Goal: Task Accomplishment & Management: Complete application form

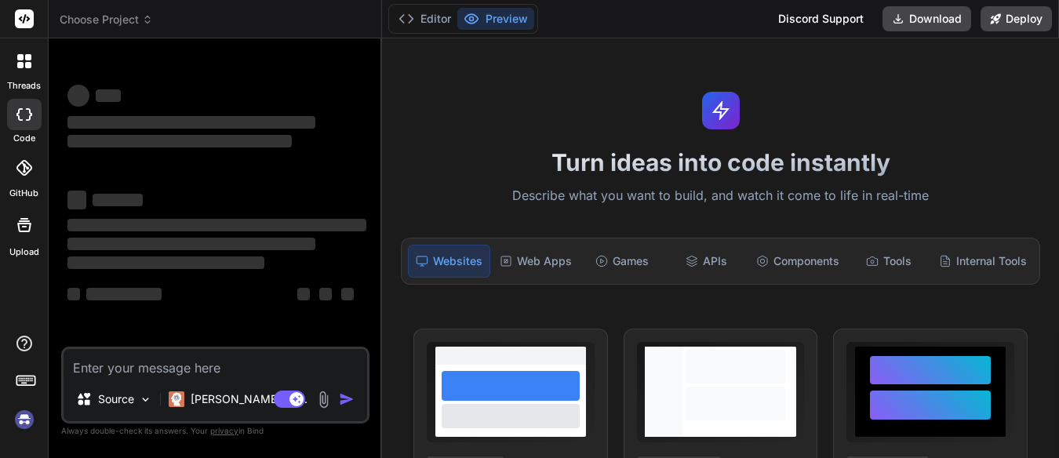
click at [156, 379] on div "Source Claude 4 S.. Agent Mode. When this toggle is activated, AI automatically…" at bounding box center [215, 385] width 308 height 77
click at [154, 373] on textarea at bounding box center [216, 363] width 304 height 28
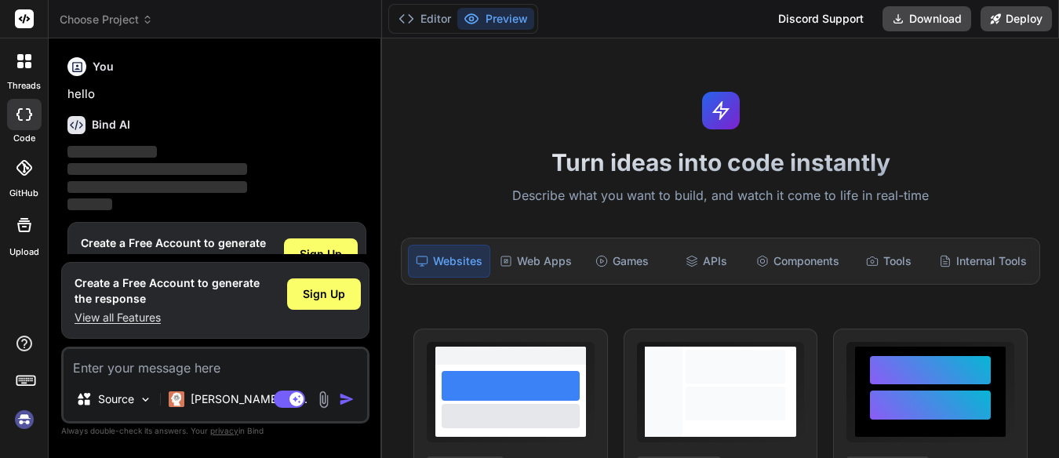
scroll to position [53, 0]
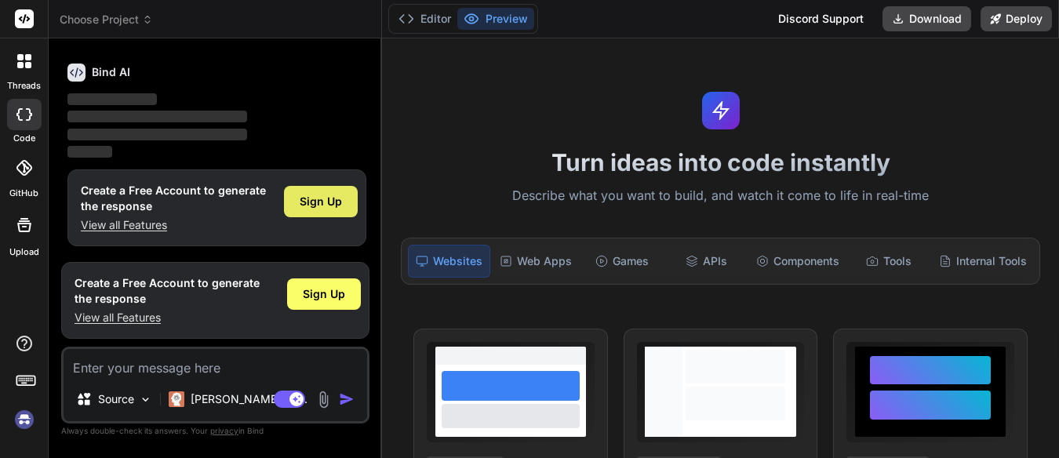
click at [336, 199] on span "Sign Up" at bounding box center [321, 202] width 42 height 16
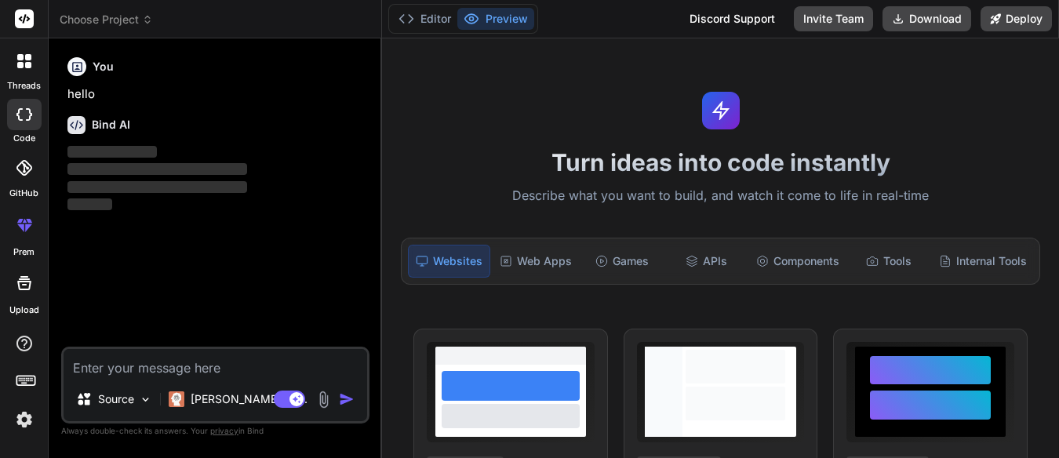
click at [113, 363] on textarea at bounding box center [216, 363] width 304 height 28
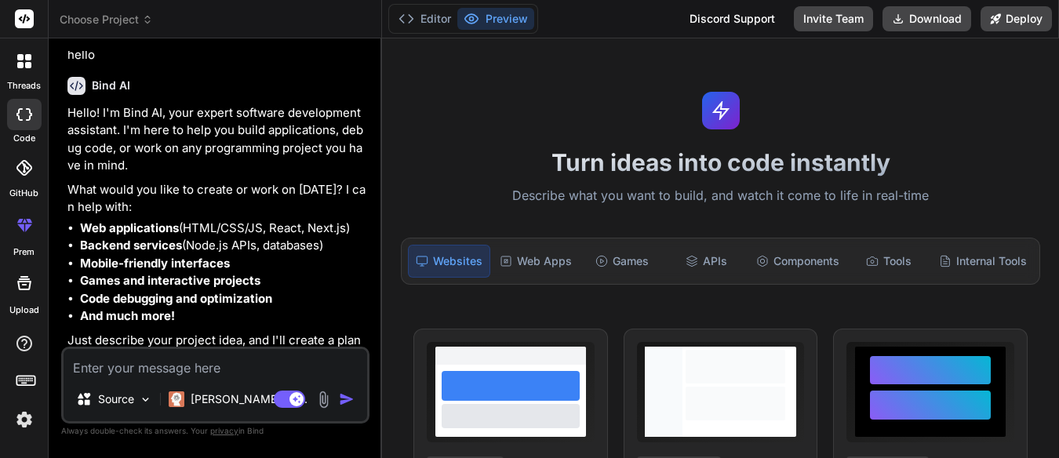
scroll to position [80, 0]
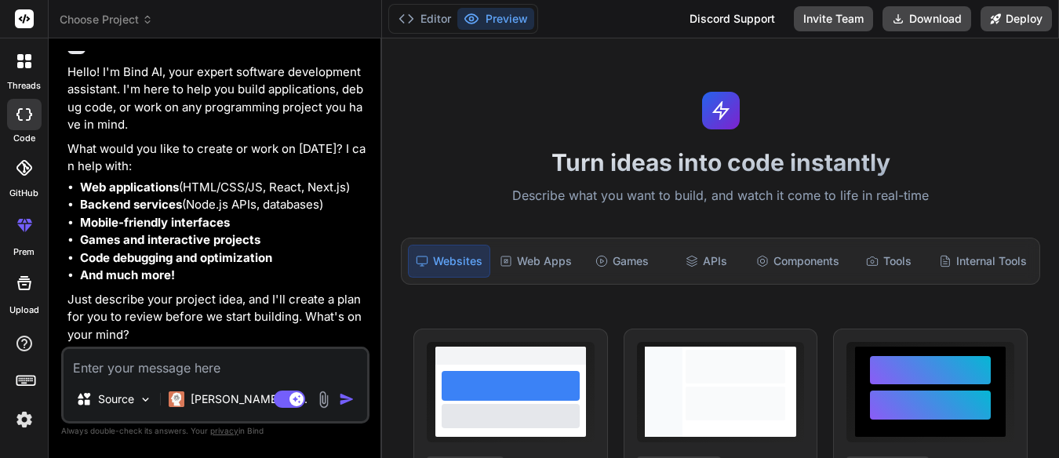
type textarea "x"
paste textarea "error: Could not delete `/Users/chetu/Desktop/Project/EliteDigitalLearning/ios/…"
type textarea "error: Could not delete `/Users/chetu/Desktop/Project/EliteDigitalLearning/ios/…"
type textarea "x"
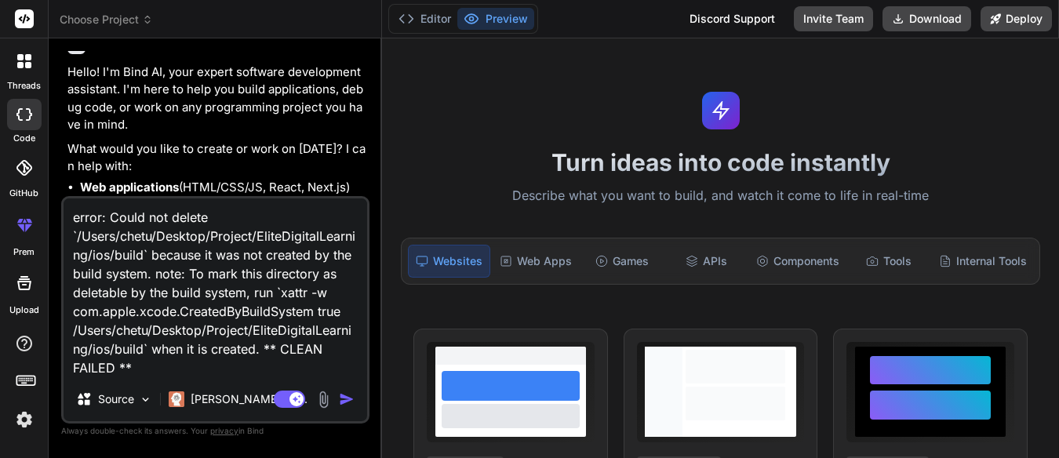
type textarea "error: Could not delete `/Users/chetu/Desktop/Project/EliteDigitalLearning/ios/…"
click at [342, 397] on img "button" at bounding box center [347, 399] width 16 height 16
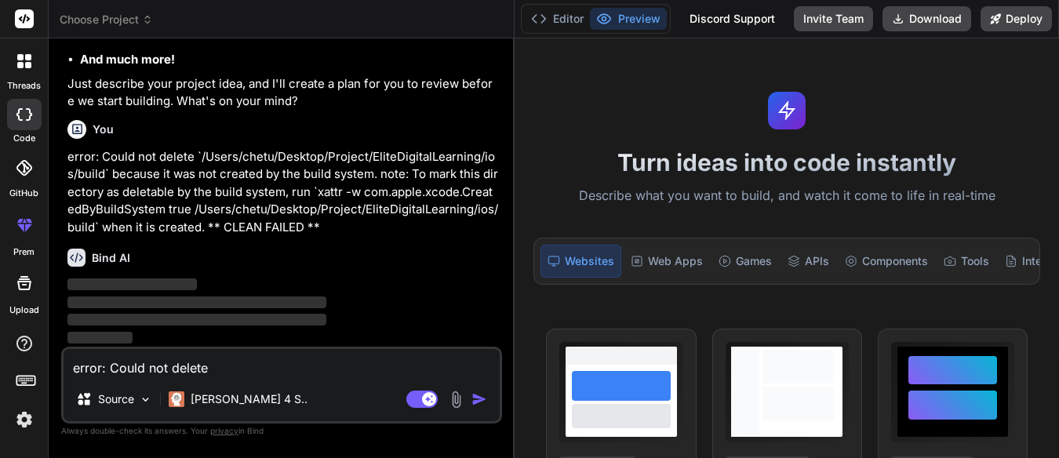
scroll to position [225, 0]
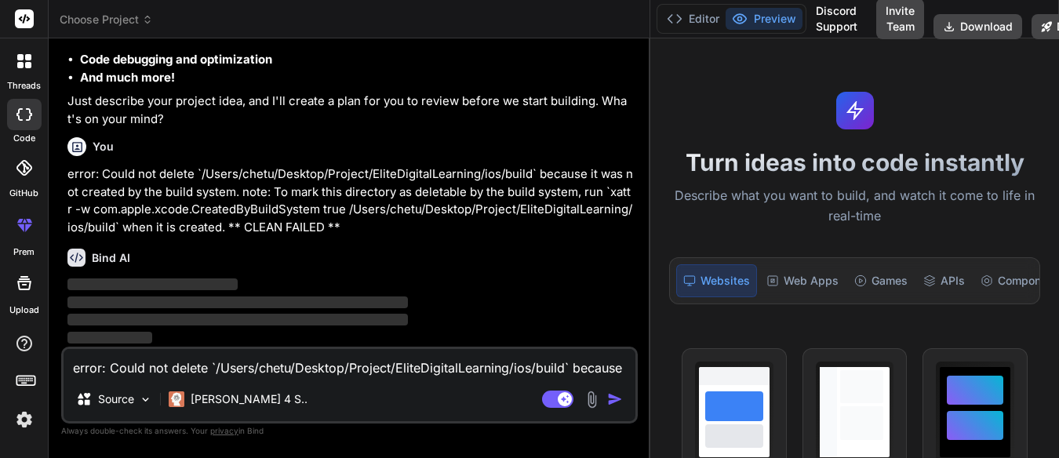
drag, startPoint x: 380, startPoint y: 286, endPoint x: 631, endPoint y: 264, distance: 251.2
click at [631, 264] on div "Bind AI Web Search Created with Pixso. Code Generator You hello Bind AI Hello! …" at bounding box center [350, 248] width 602 height 420
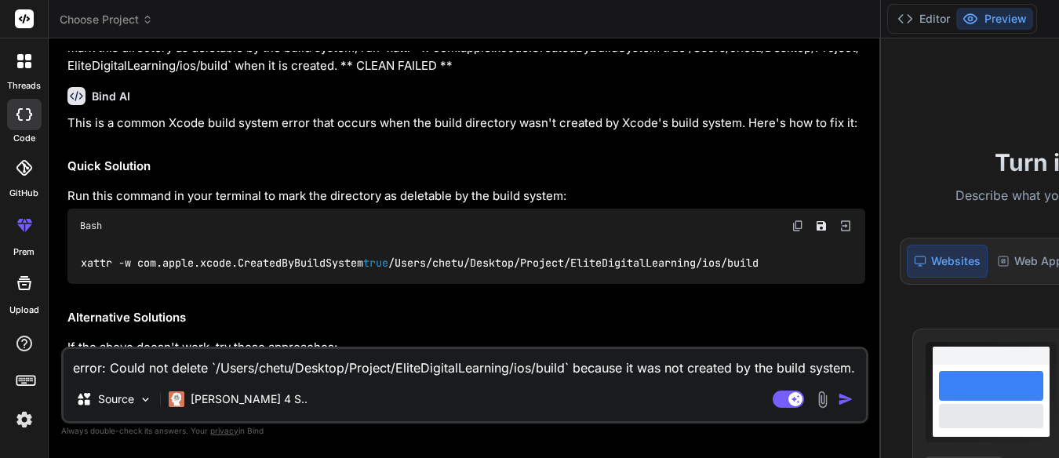
scroll to position [354, 0]
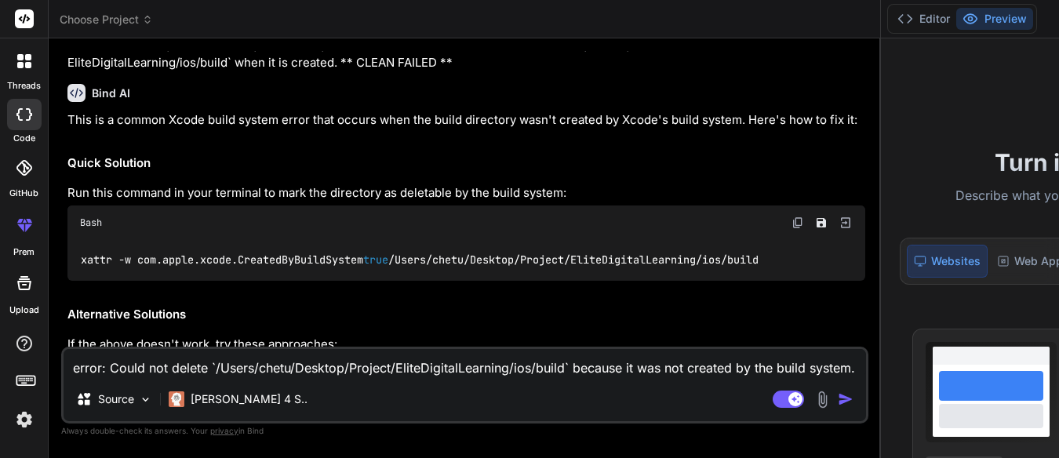
type textarea "x"
drag, startPoint x: 404, startPoint y: 311, endPoint x: 569, endPoint y: 303, distance: 165.7
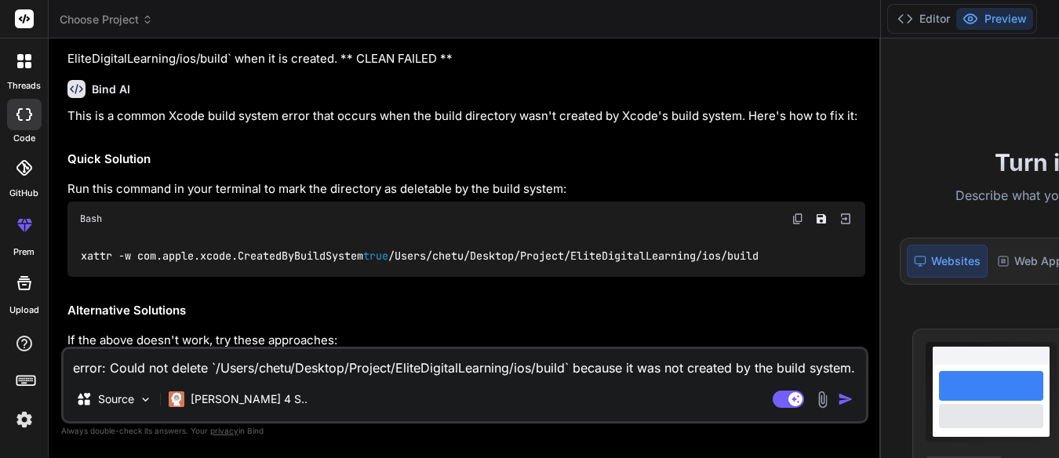
scroll to position [0, 0]
drag, startPoint x: 552, startPoint y: 309, endPoint x: 627, endPoint y: 309, distance: 74.5
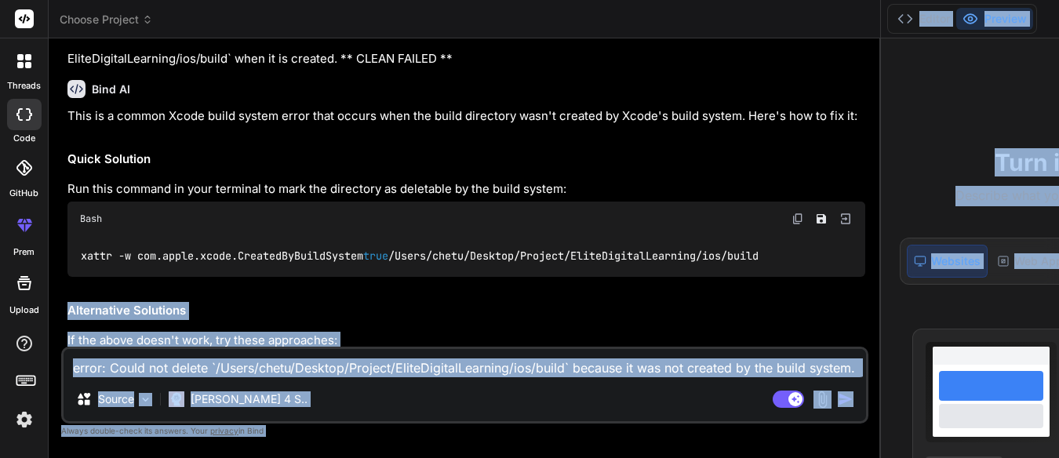
drag, startPoint x: 692, startPoint y: 307, endPoint x: 828, endPoint y: 306, distance: 136.5
click at [827, 307] on div "Choose Project Created with Pixso. Bind AI Web Search Created with Pixso. Code …" at bounding box center [748, 229] width 1398 height 458
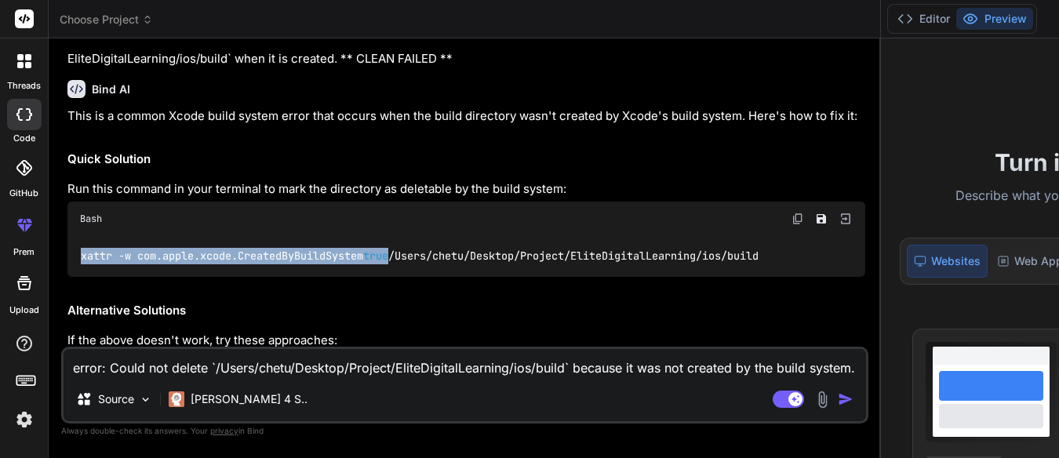
scroll to position [0, 0]
drag, startPoint x: 387, startPoint y: 273, endPoint x: 56, endPoint y: 269, distance: 331.0
click at [56, 269] on div "Bind AI Web Search Created with Pixso. Code Generator You hello Bind AI Hello! …" at bounding box center [465, 247] width 832 height 419
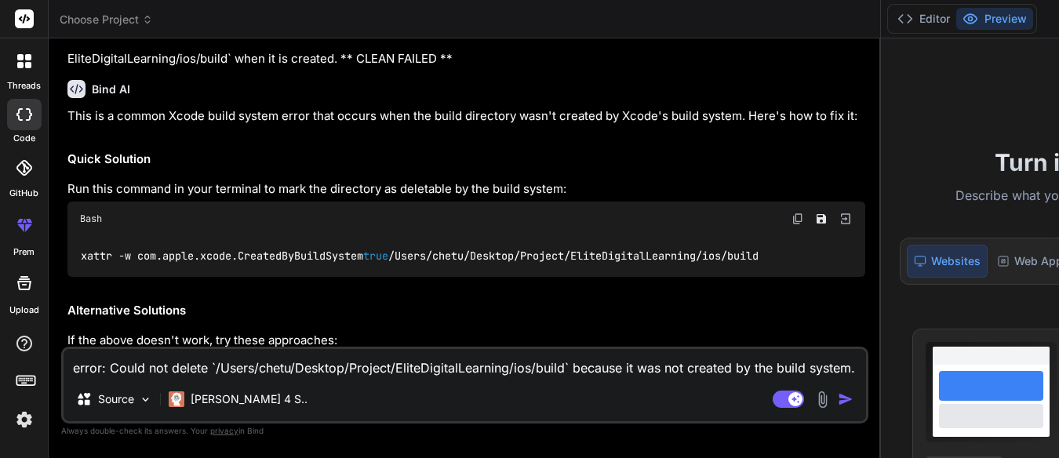
click at [701, 232] on div "Bash" at bounding box center [466, 219] width 798 height 35
click at [791, 225] on img at bounding box center [797, 219] width 13 height 13
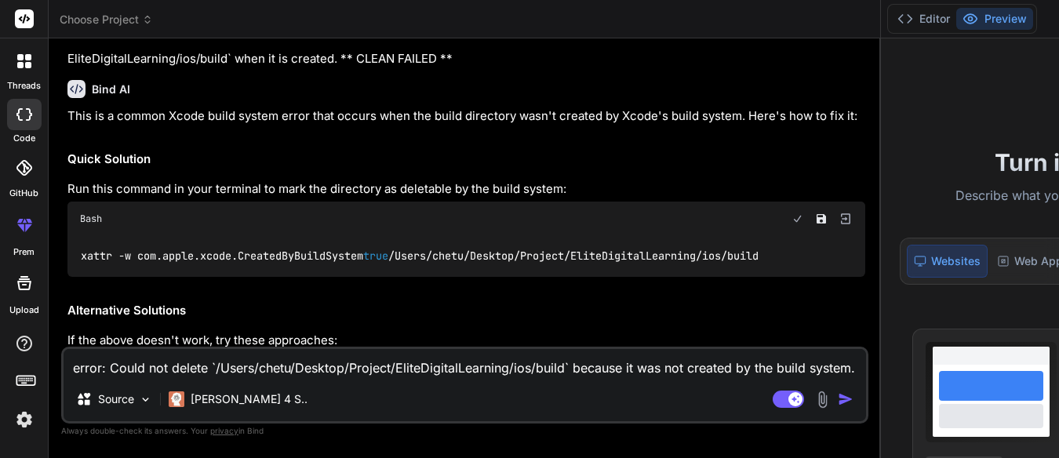
click at [791, 225] on img at bounding box center [797, 219] width 13 height 13
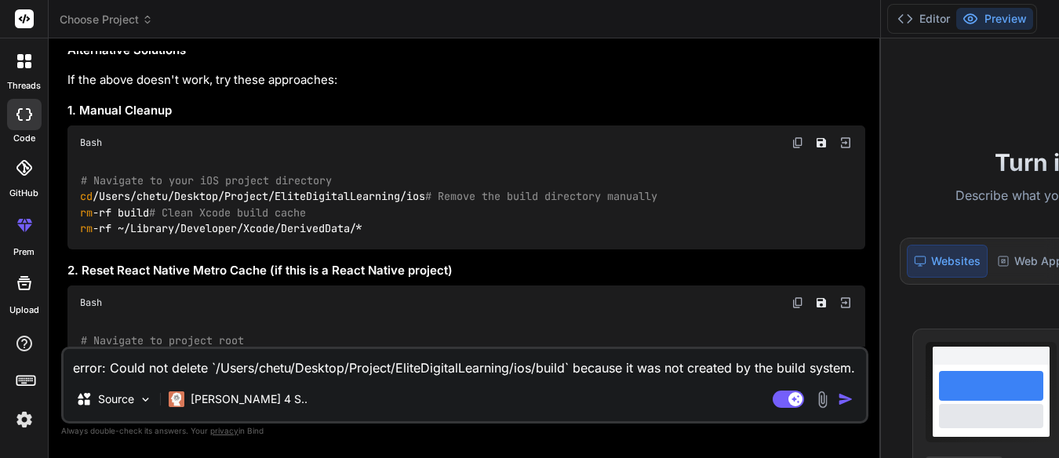
scroll to position [630, 0]
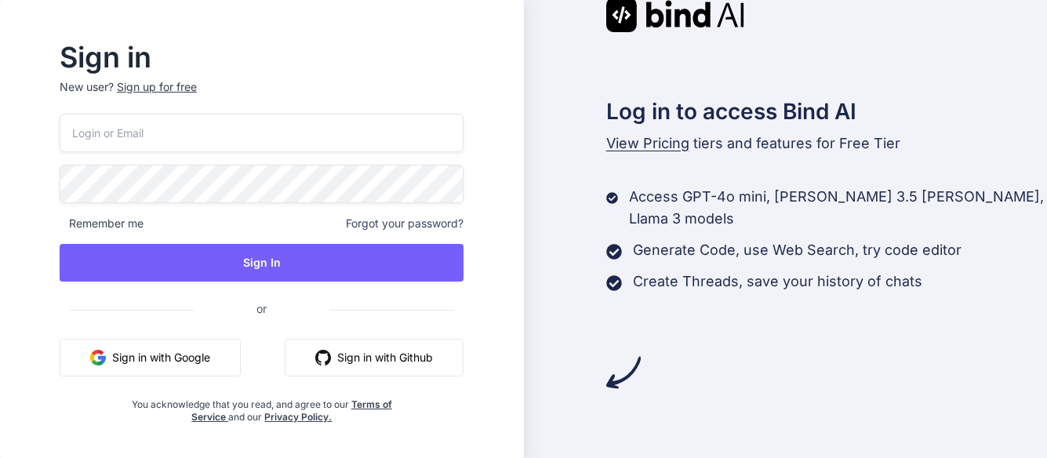
click at [325, 154] on div "Remember me Forgot your password? Sign In or Sign in with Google Sign in with G…" at bounding box center [262, 269] width 404 height 310
click at [178, 144] on input "email" at bounding box center [262, 133] width 404 height 38
type input "vyshnaviindana280@gmail.com"
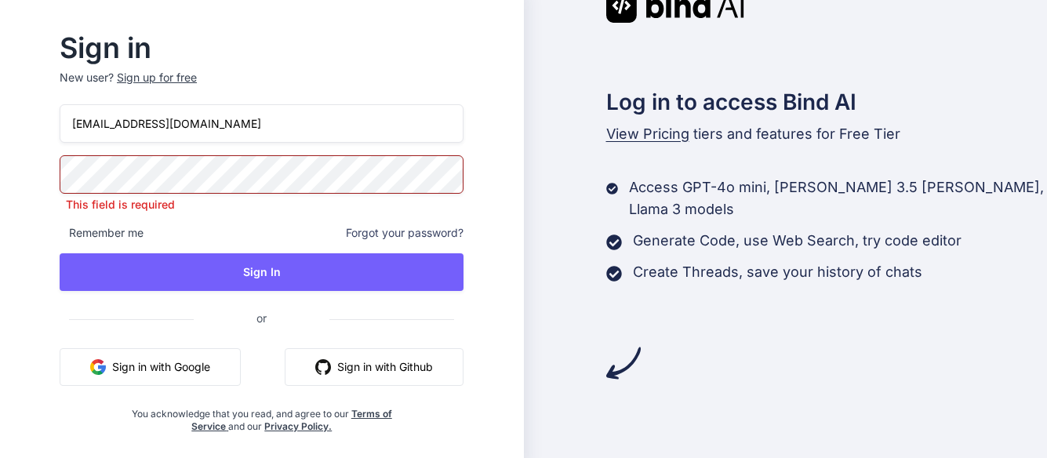
click at [400, 220] on div "vyshnaviindana280@gmail.com This field is required Remember me Forgot your pass…" at bounding box center [262, 268] width 404 height 329
click at [409, 232] on span "Forgot your password?" at bounding box center [405, 233] width 118 height 16
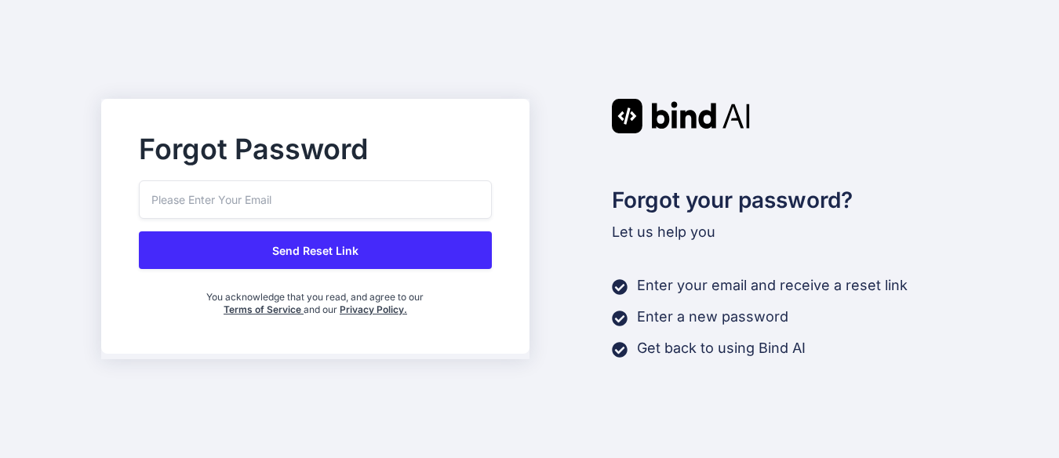
click at [369, 198] on input "email" at bounding box center [315, 199] width 353 height 38
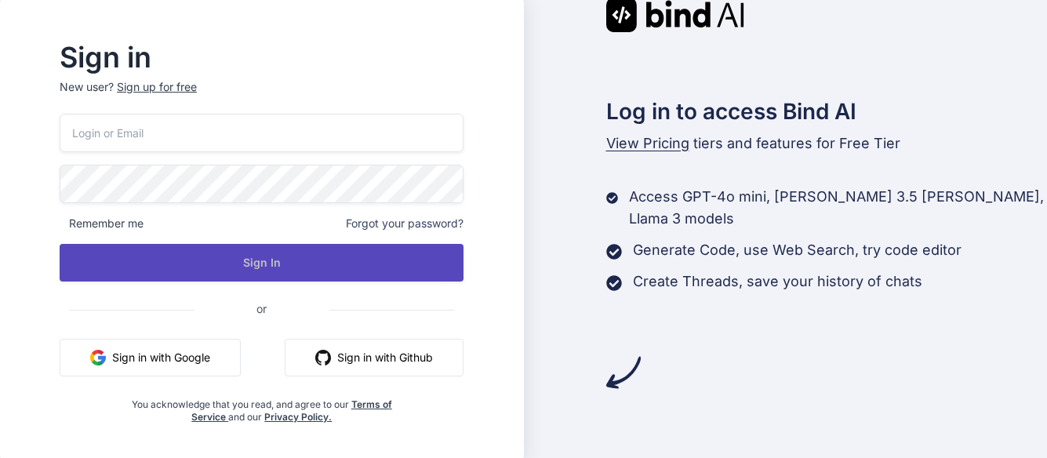
click at [301, 273] on button "Sign In" at bounding box center [262, 263] width 404 height 38
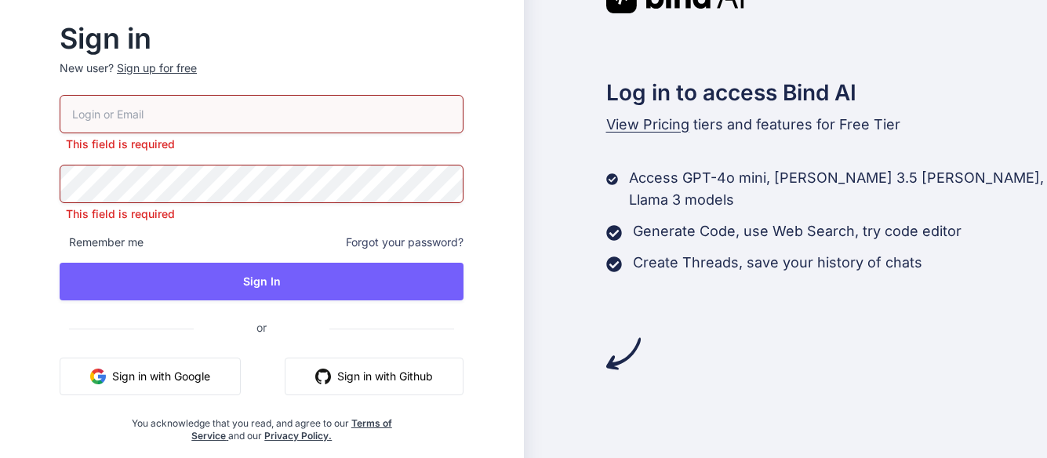
click at [168, 90] on p "New user? Sign up for free" at bounding box center [262, 77] width 404 height 35
click at [181, 67] on div "Sign up for free" at bounding box center [157, 68] width 80 height 16
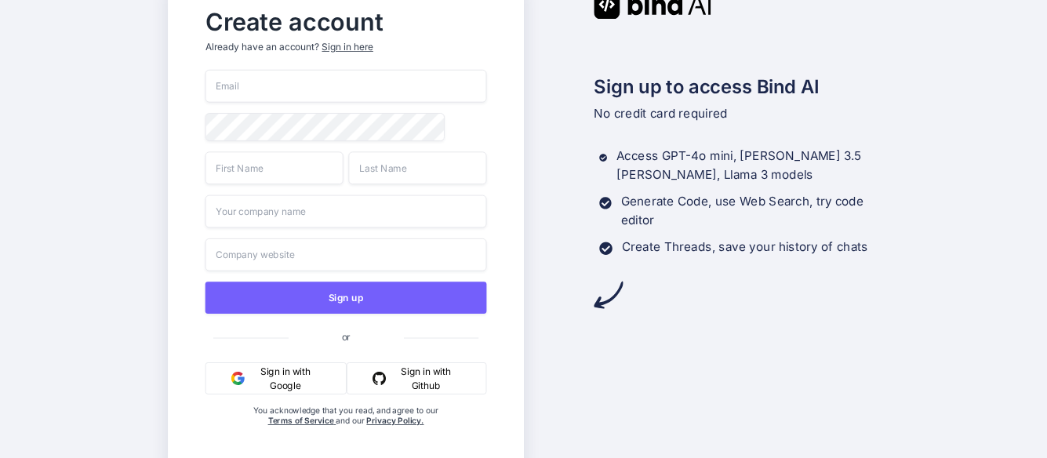
click at [327, 94] on input "email" at bounding box center [346, 86] width 282 height 33
type input "v"
type input "vyshnaviindana280@gmail.com"
click at [247, 172] on input "text" at bounding box center [274, 167] width 138 height 33
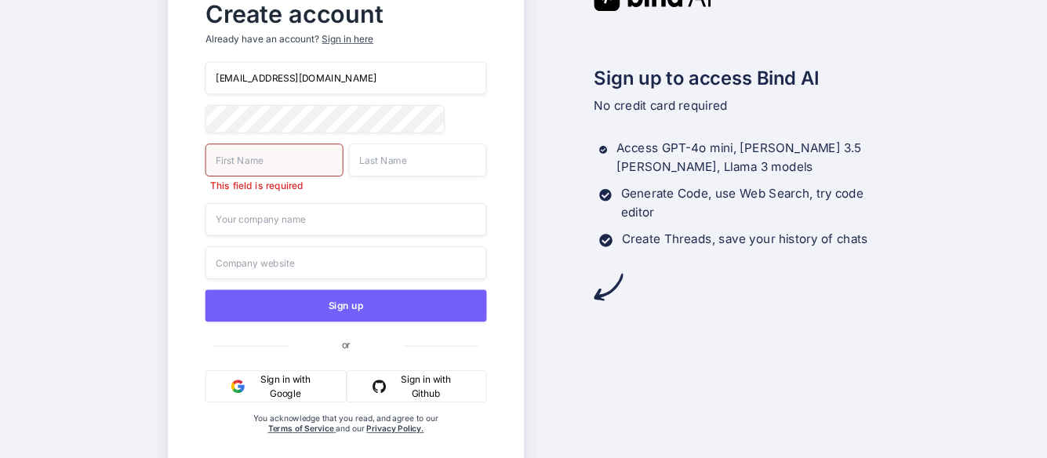
click at [296, 157] on input "text" at bounding box center [274, 160] width 138 height 33
type input "vyshnavi"
click at [406, 155] on input "text" at bounding box center [417, 160] width 138 height 33
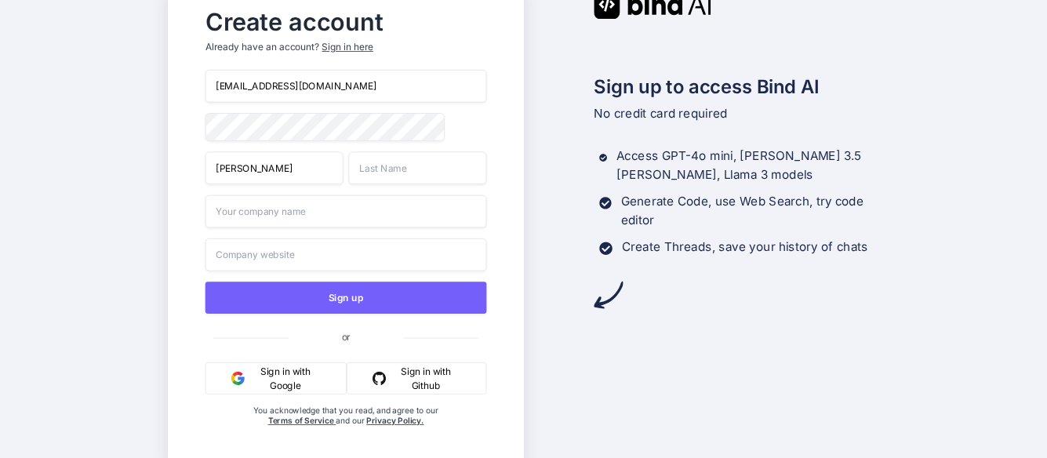
click at [398, 220] on input "text" at bounding box center [346, 210] width 282 height 33
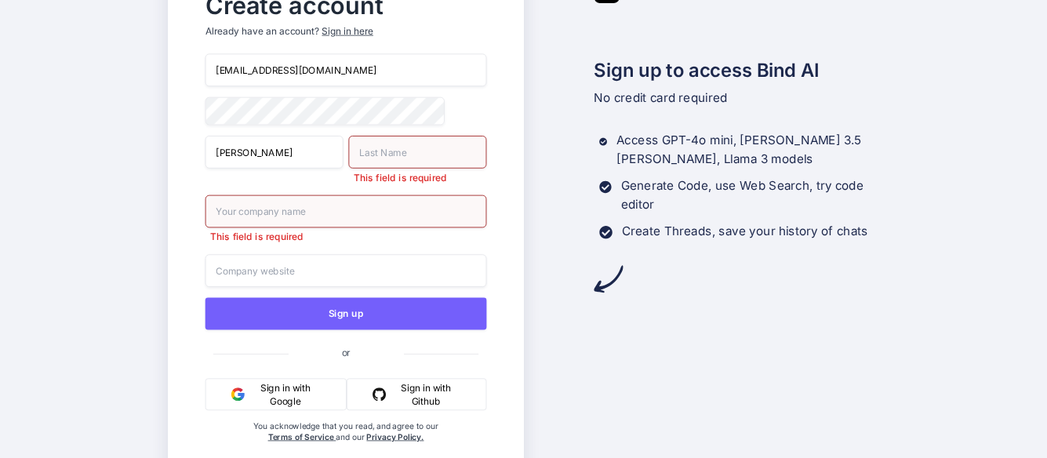
click at [427, 155] on input "text" at bounding box center [417, 151] width 138 height 33
type input "indana"
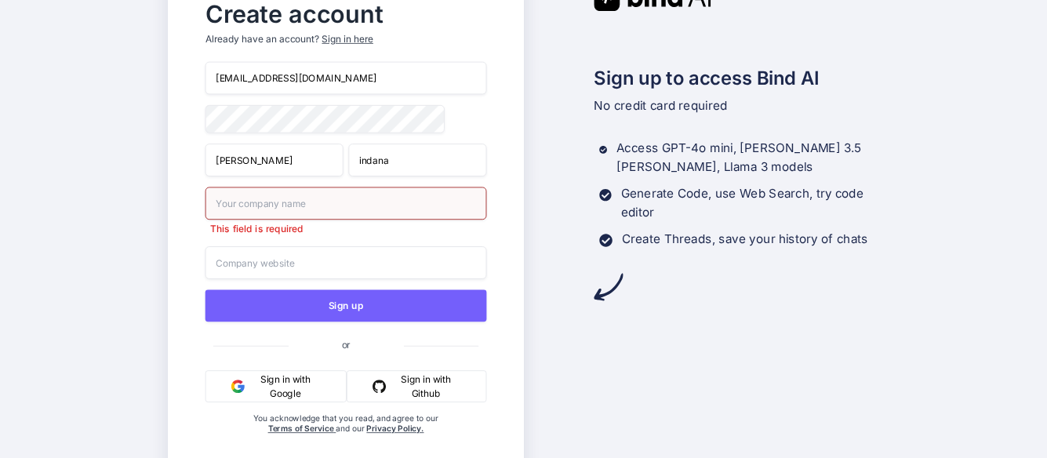
click at [238, 222] on div "This field is required" at bounding box center [346, 211] width 282 height 49
type input "c"
type input "none"
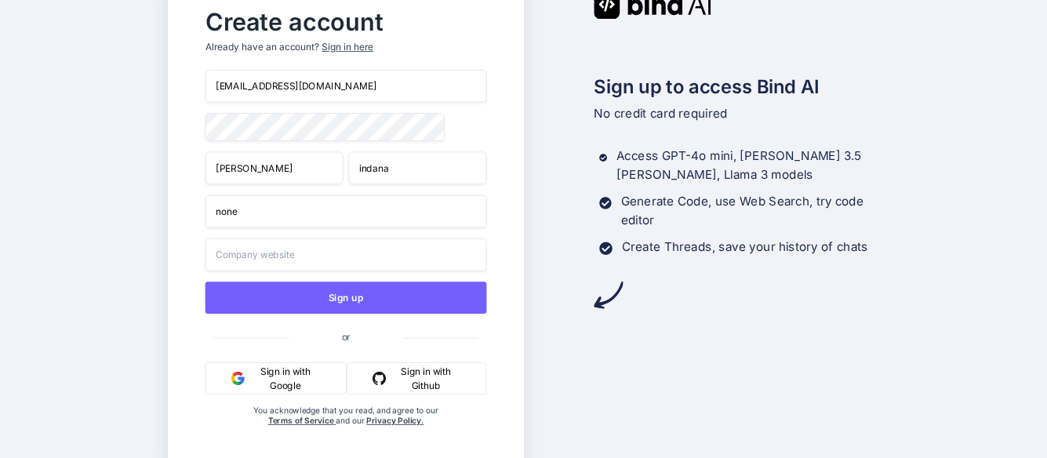
click at [268, 259] on input "text" at bounding box center [346, 254] width 282 height 33
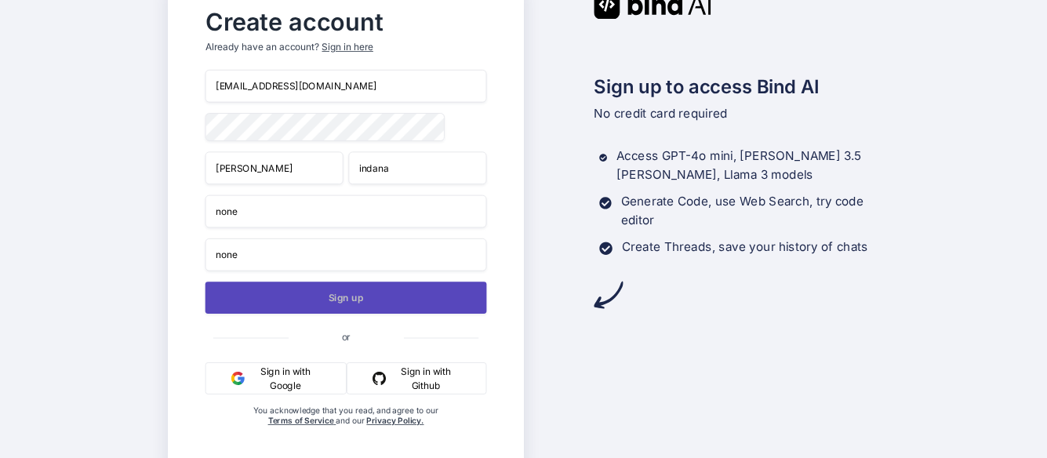
type input "none"
click at [362, 298] on button "Sign up" at bounding box center [346, 298] width 282 height 32
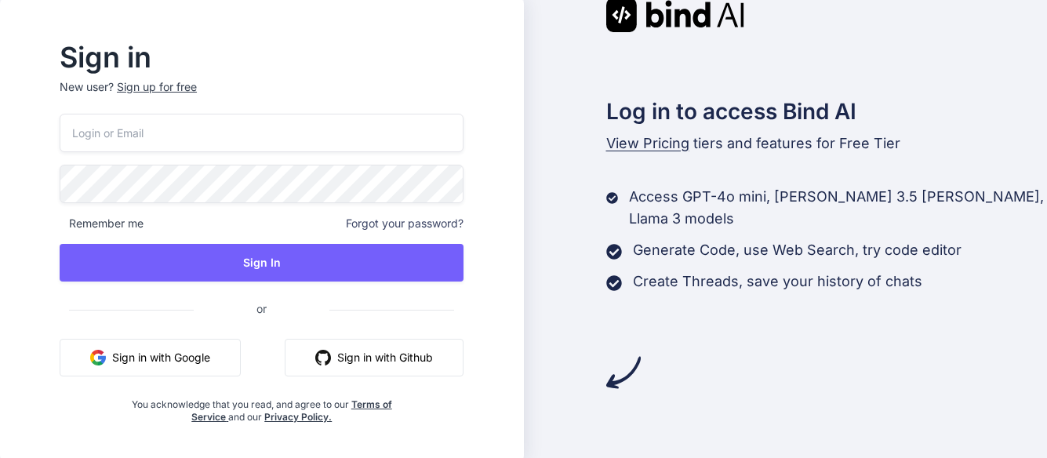
click at [264, 133] on input "email" at bounding box center [262, 133] width 404 height 38
type input "vyshnaviindana280@gmail.com"
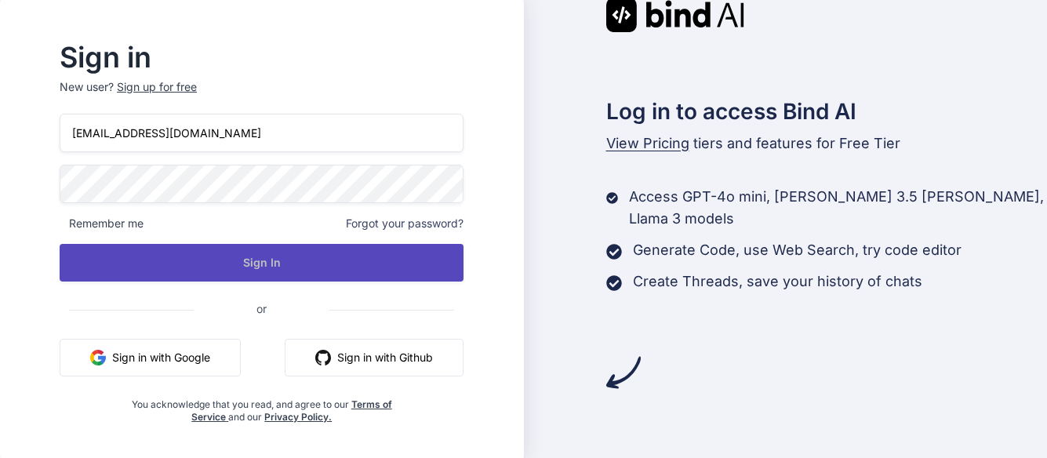
click at [442, 269] on button "Sign In" at bounding box center [262, 263] width 404 height 38
